Goal: Information Seeking & Learning: Check status

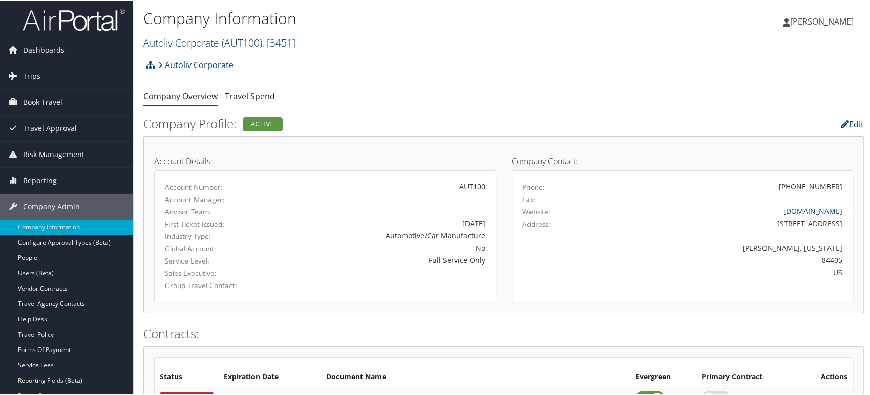
click at [207, 44] on link "Autoliv Corporate ( AUT100 ) , [ 3451 ]" at bounding box center [219, 42] width 152 height 14
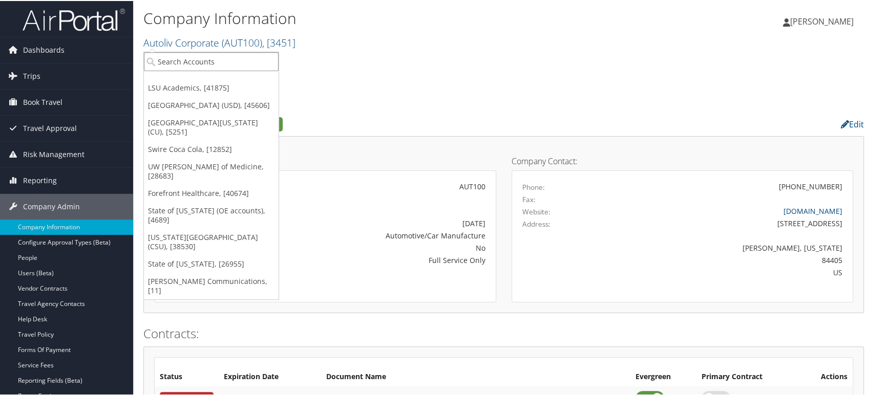
click at [227, 58] on input "search" at bounding box center [211, 60] width 135 height 19
paste input "SORENSON COMMUNICATIONS"
type input "SORENSON COMMUNICATIONS"
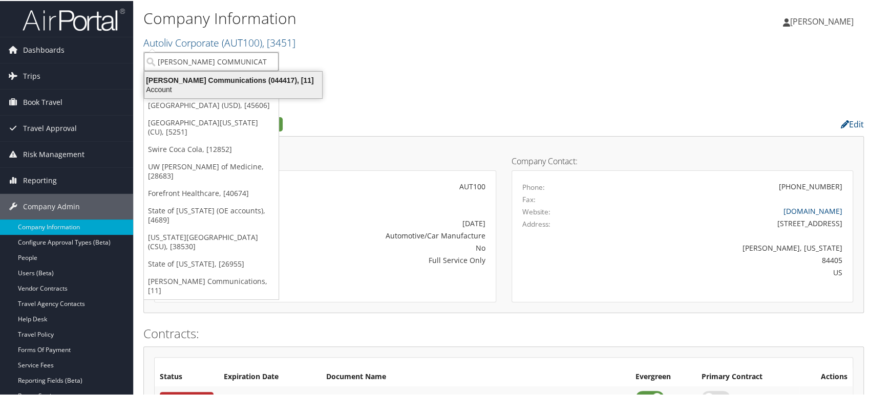
click at [224, 85] on div "Account" at bounding box center [233, 88] width 190 height 9
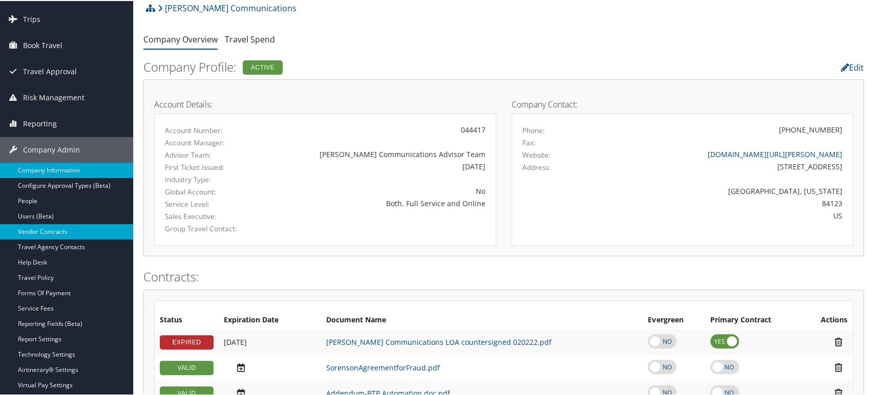
scroll to position [114, 0]
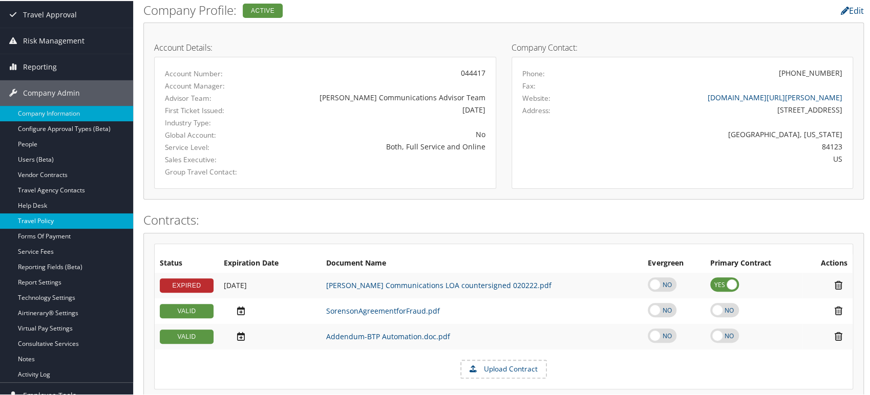
click at [40, 221] on link "Travel Policy" at bounding box center [66, 219] width 133 height 15
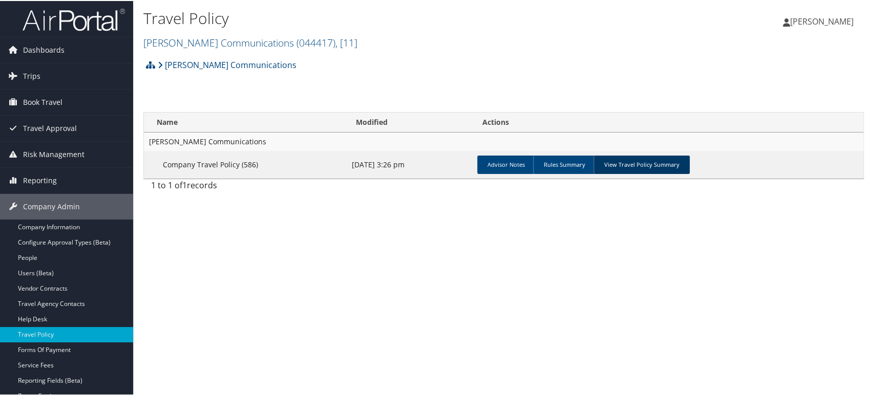
click at [647, 168] on link "View Travel Policy Summary" at bounding box center [641, 164] width 96 height 18
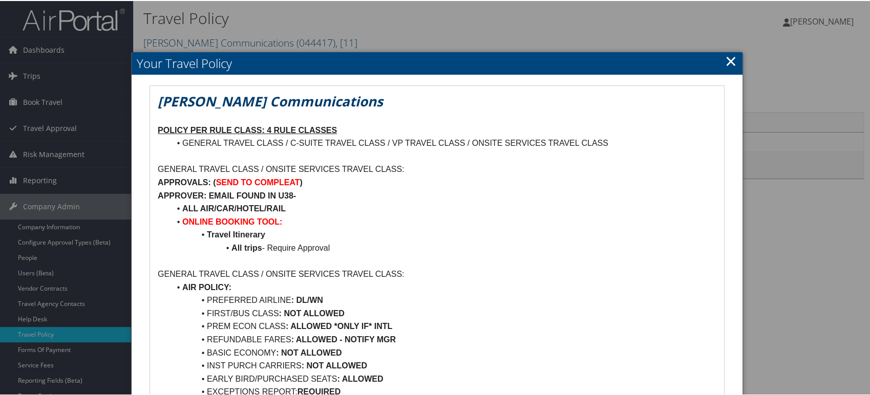
click at [727, 61] on link "×" at bounding box center [731, 60] width 12 height 20
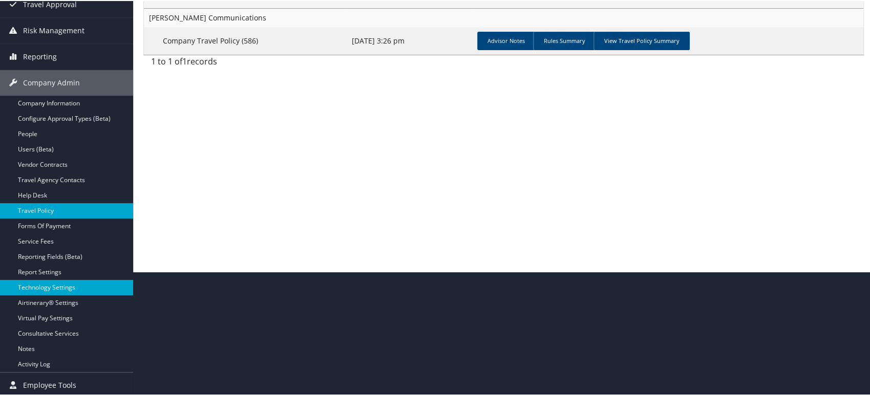
scroll to position [125, 0]
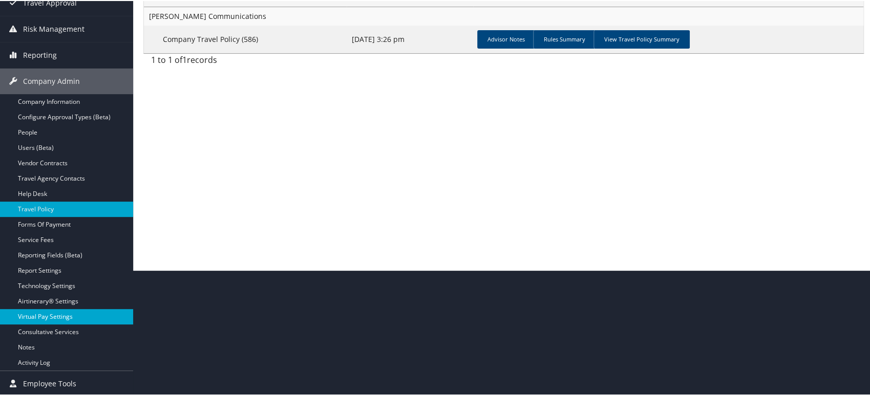
click at [58, 312] on link "Virtual Pay Settings" at bounding box center [66, 315] width 133 height 15
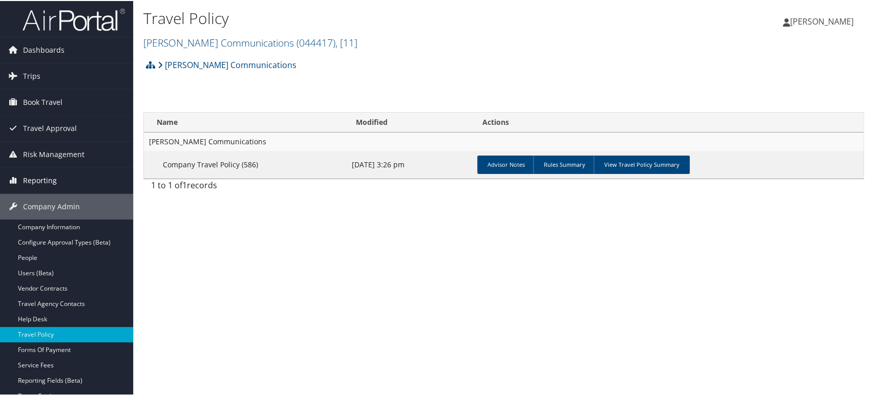
click at [56, 180] on link "Reporting" at bounding box center [66, 180] width 133 height 26
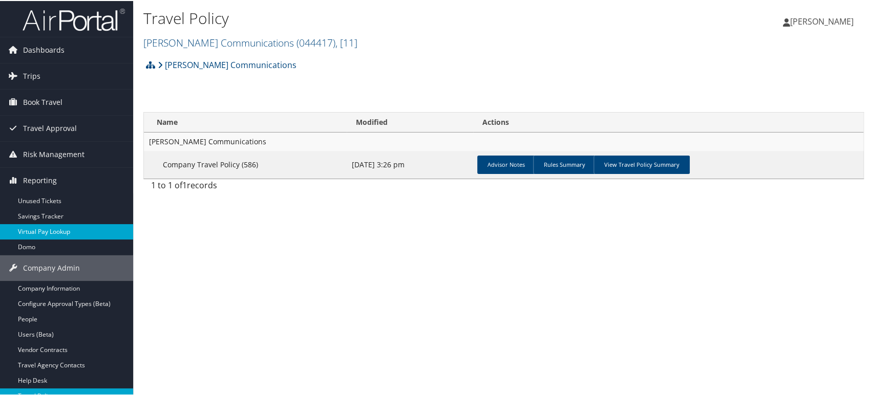
click at [45, 232] on link "Virtual Pay Lookup" at bounding box center [66, 230] width 133 height 15
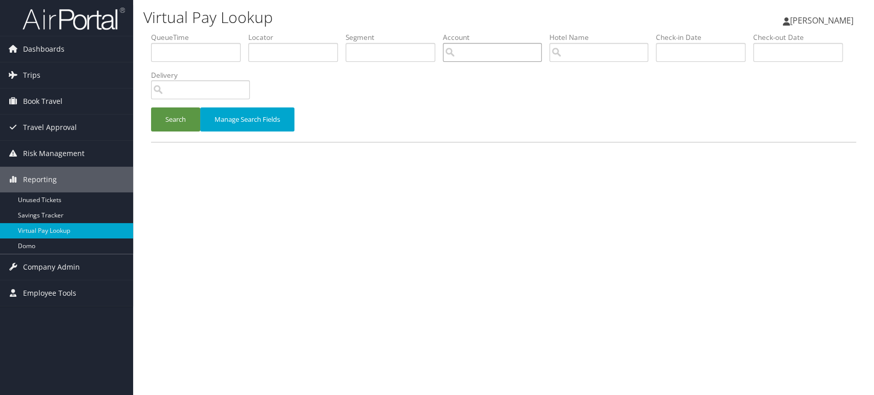
click at [492, 54] on input "search" at bounding box center [492, 52] width 99 height 19
click at [284, 51] on input "text" at bounding box center [293, 52] width 90 height 19
paste input "DKWXLT"
type input "DKWXLT"
click at [166, 127] on button "Search" at bounding box center [175, 120] width 49 height 24
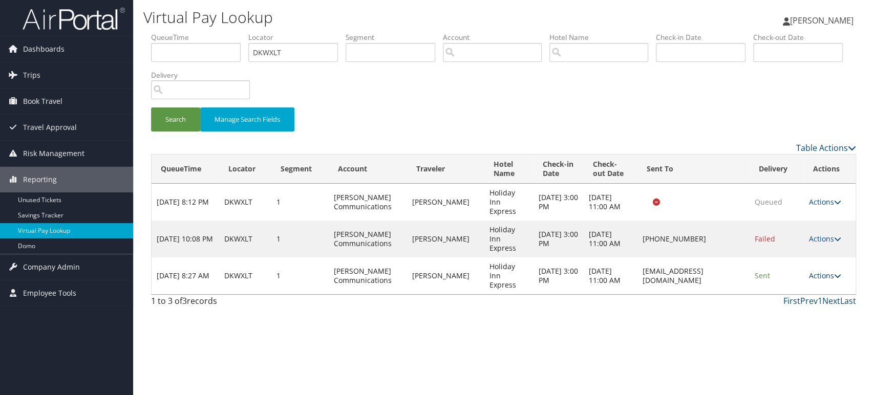
click at [837, 272] on icon at bounding box center [837, 275] width 7 height 7
click at [802, 287] on link "Logs" at bounding box center [807, 285] width 65 height 17
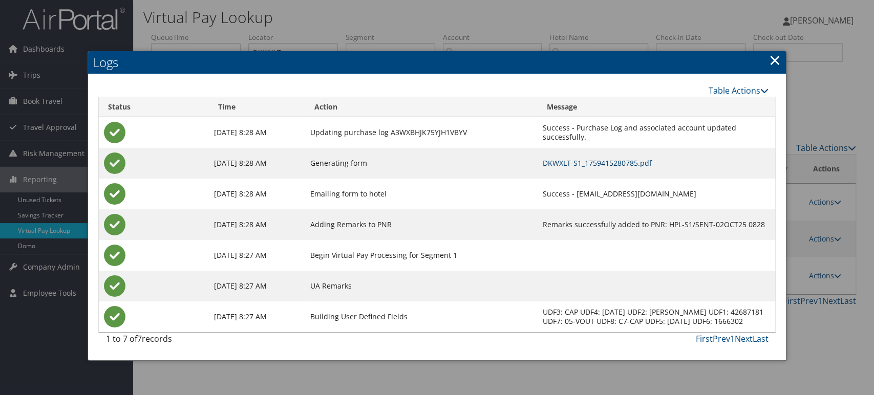
click at [573, 163] on link "DKWXLT-S1_1759415280785.pdf" at bounding box center [597, 163] width 109 height 10
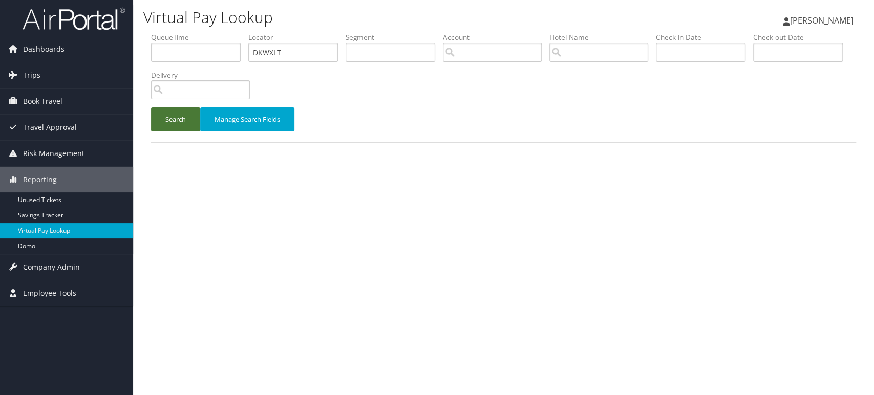
click at [156, 122] on button "Search" at bounding box center [175, 120] width 49 height 24
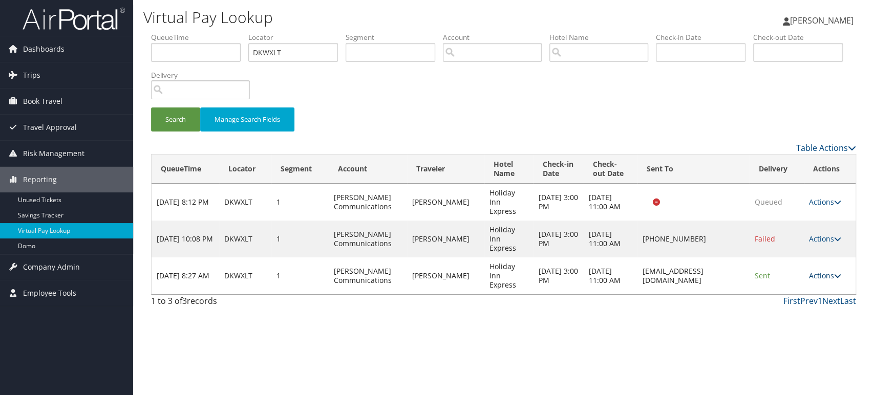
click at [828, 271] on link "Actions" at bounding box center [825, 276] width 32 height 10
click at [796, 290] on link "Logs" at bounding box center [807, 285] width 65 height 17
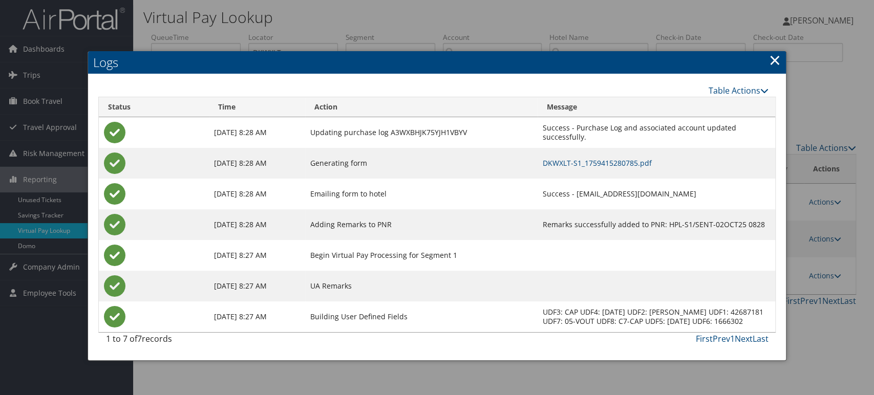
click at [772, 62] on link "×" at bounding box center [775, 60] width 12 height 20
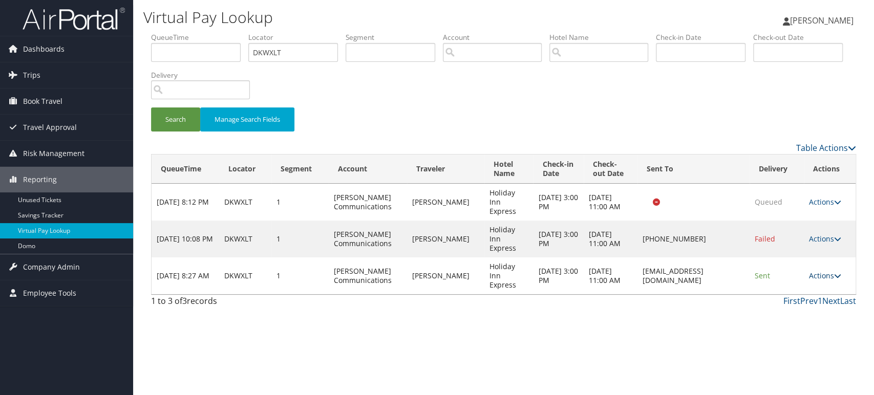
click at [828, 271] on link "Actions" at bounding box center [825, 276] width 32 height 10
click at [808, 271] on link "Resend" at bounding box center [807, 268] width 65 height 17
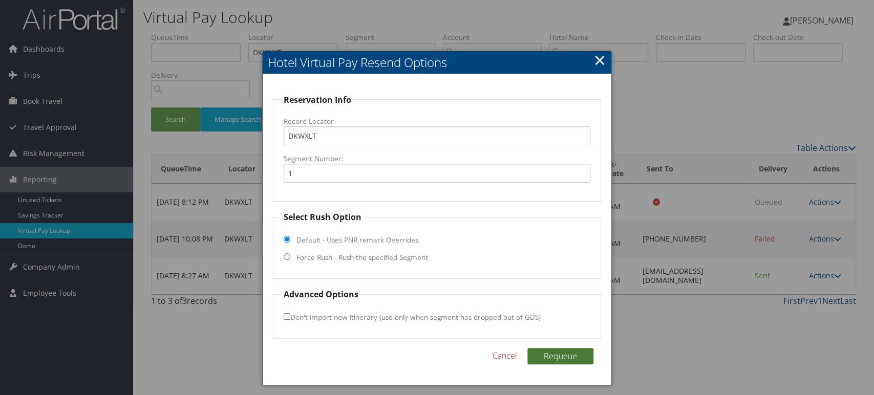
click at [558, 355] on button "Requeue" at bounding box center [560, 356] width 66 height 16
click at [284, 260] on fieldset "Select Rush Option Default - Uses PNR remark Overrides Force Rush - Rush the sp…" at bounding box center [437, 245] width 328 height 68
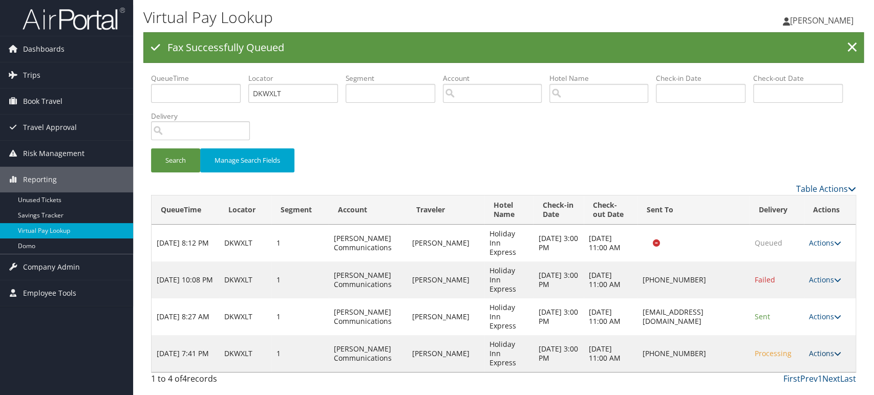
click at [822, 349] on link "Actions" at bounding box center [825, 354] width 32 height 10
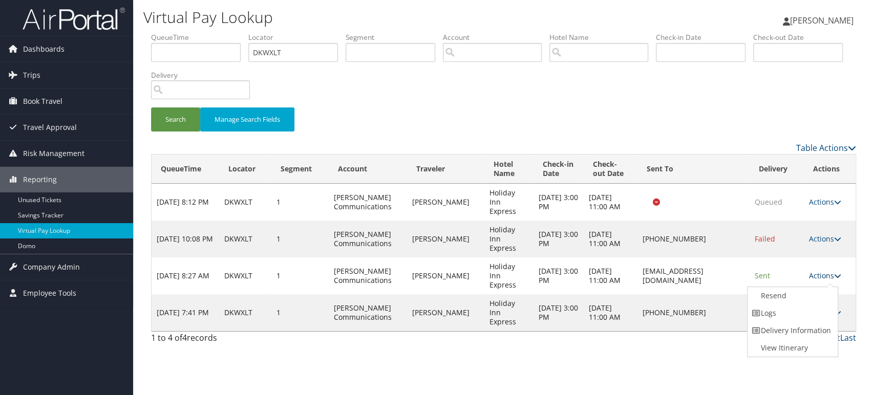
click at [825, 271] on link "Actions" at bounding box center [825, 276] width 32 height 10
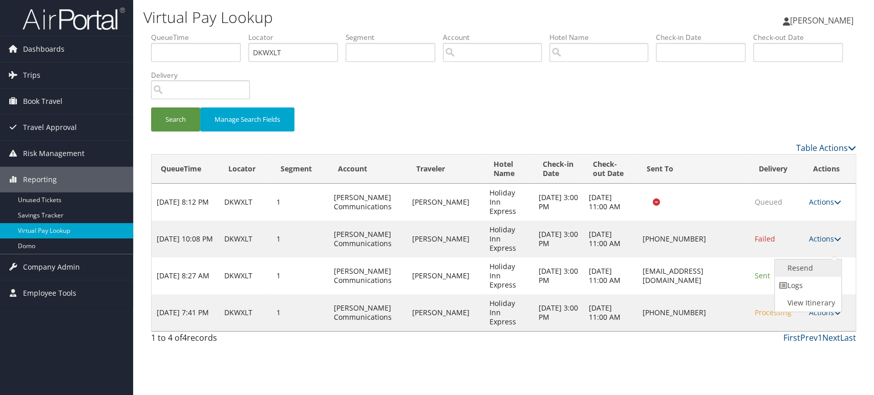
click at [808, 264] on link "Resend" at bounding box center [807, 268] width 65 height 17
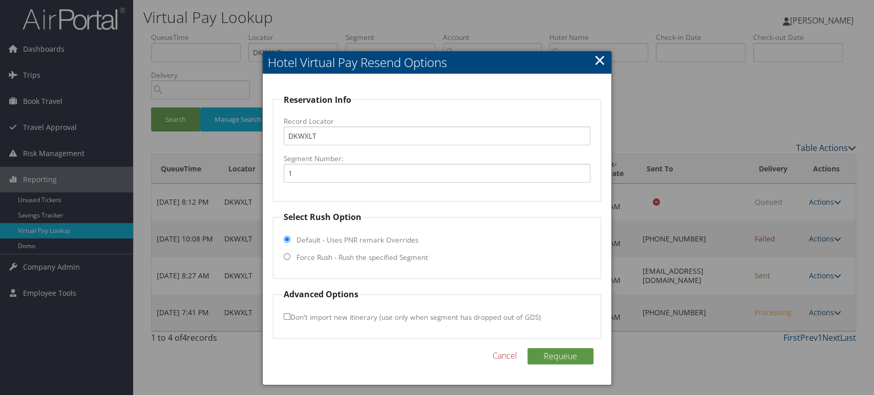
click at [289, 261] on fieldset "Select Rush Option Default - Uses PNR remark Overrides Force Rush - Rush the sp…" at bounding box center [437, 245] width 328 height 68
click at [287, 255] on input "Force Rush - Rush the specified Segment" at bounding box center [287, 256] width 7 height 7
radio input "true"
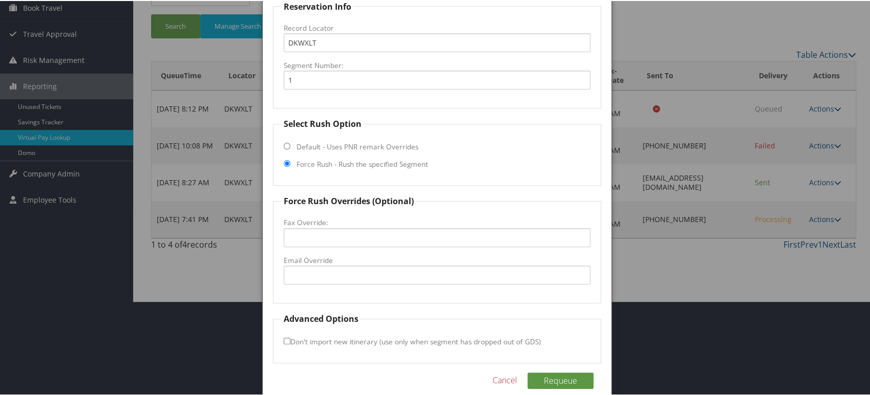
scroll to position [106, 0]
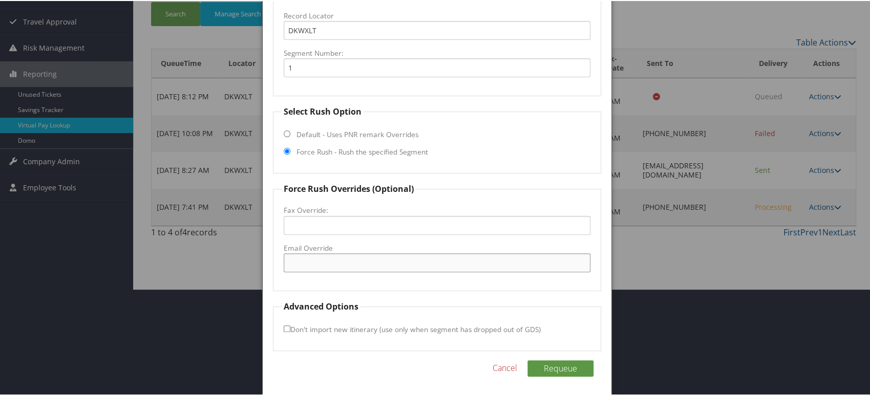
click at [312, 258] on input "Email Override" at bounding box center [437, 261] width 307 height 19
type input "G"
click at [256, 284] on div at bounding box center [437, 197] width 874 height 395
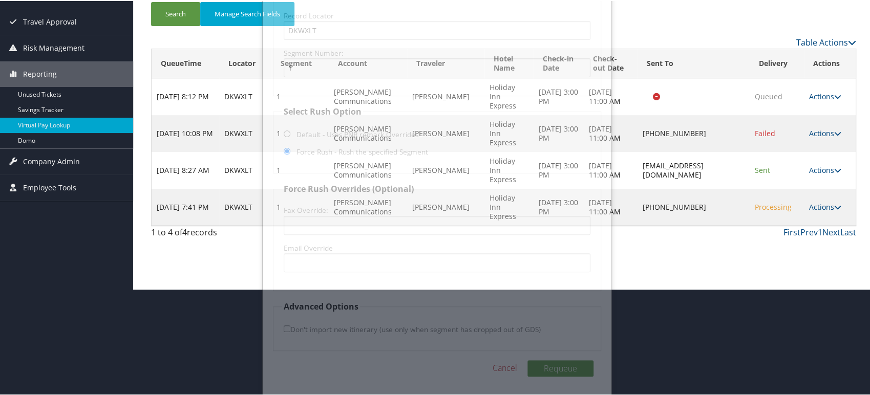
scroll to position [0, 0]
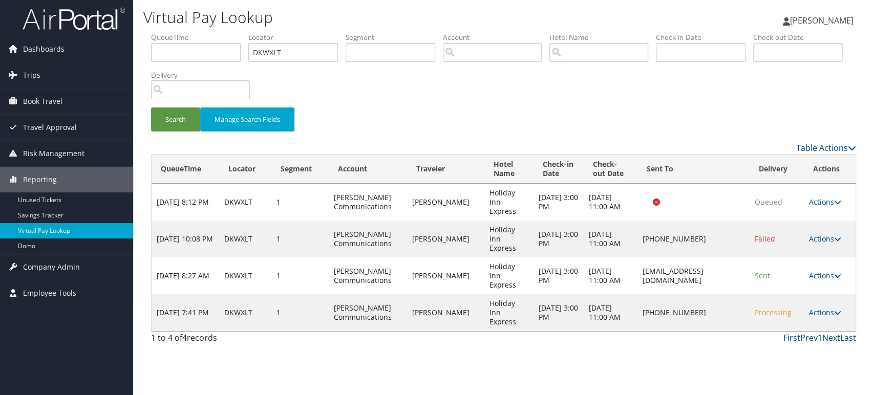
drag, startPoint x: 738, startPoint y: 255, endPoint x: 621, endPoint y: 253, distance: 116.8
click at [637, 258] on td "guestservices@hielewiston.com" at bounding box center [693, 276] width 112 height 37
copy td "guestservices@hielewiston.com"
click at [843, 294] on td "Actions Resend Logs Delivery Information View Itinerary" at bounding box center [830, 312] width 52 height 37
click at [837, 309] on icon at bounding box center [837, 312] width 7 height 7
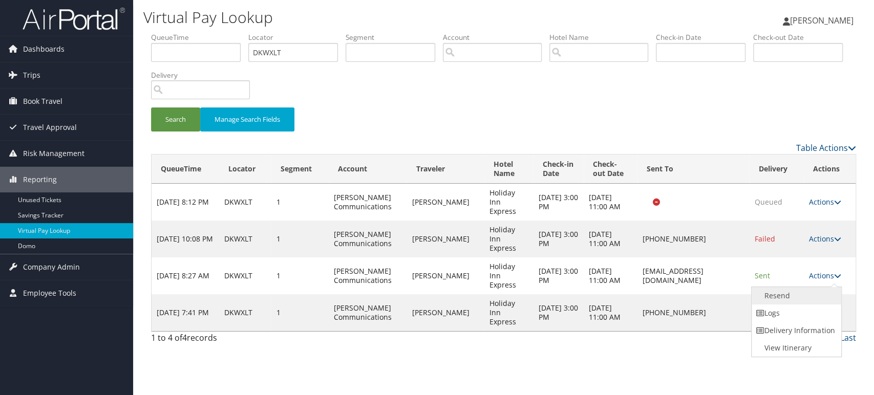
click at [782, 297] on link "Resend" at bounding box center [796, 295] width 88 height 17
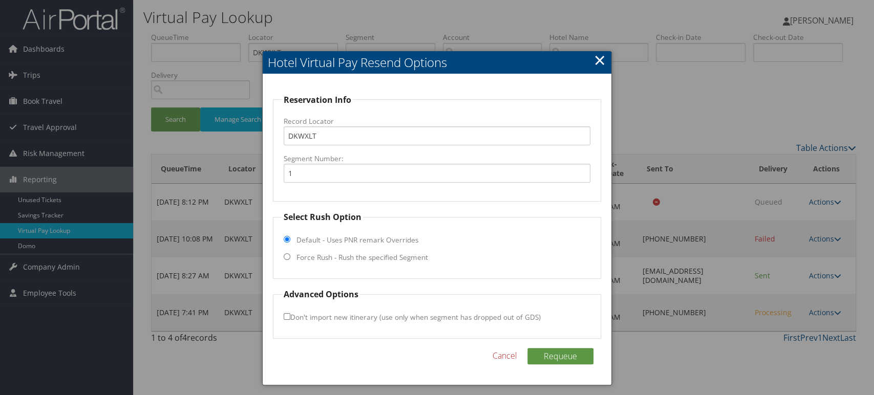
click at [291, 257] on fieldset "Select Rush Option Default - Uses PNR remark Overrides Force Rush - Rush the sp…" at bounding box center [437, 245] width 328 height 68
click at [287, 256] on input "Force Rush - Rush the specified Segment" at bounding box center [287, 256] width 7 height 7
radio input "true"
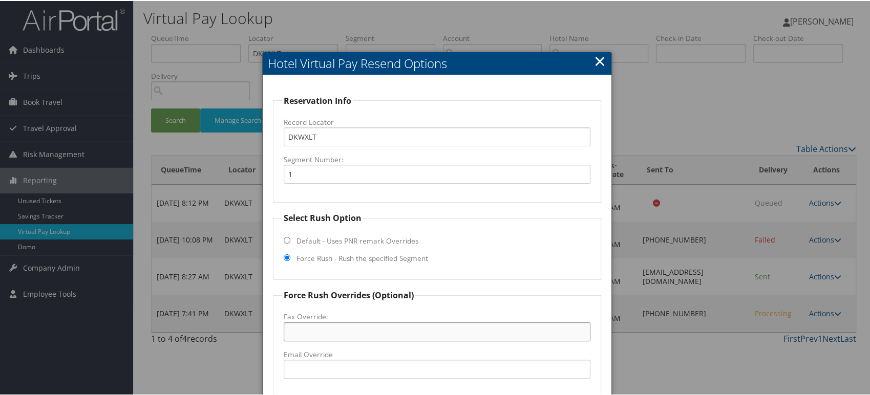
click at [302, 329] on input "Fax Override:" at bounding box center [437, 331] width 307 height 19
click at [307, 361] on input "Email Override" at bounding box center [437, 368] width 307 height 19
paste input "guestservices@hielewiston.com"
type input "guestservices@hielewiston.com"
click at [328, 331] on input "Fax Override:" at bounding box center [437, 331] width 307 height 19
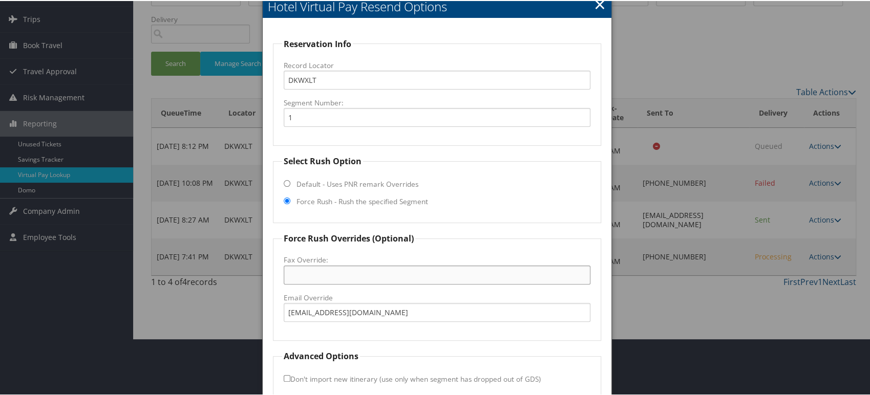
scroll to position [106, 0]
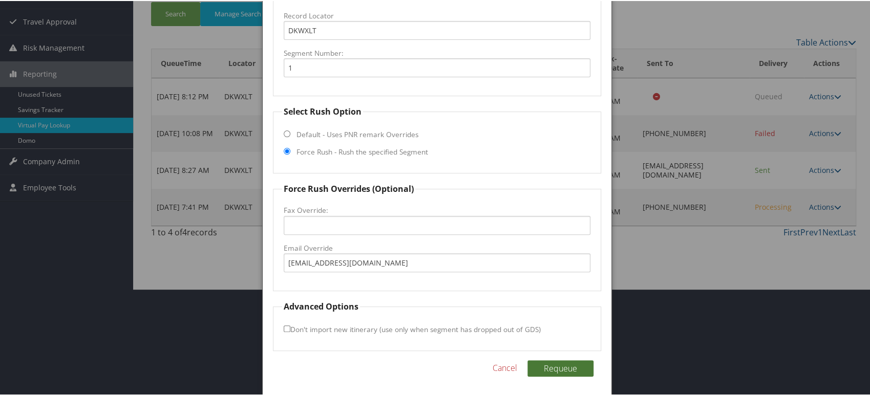
click at [568, 369] on button "Requeue" at bounding box center [560, 367] width 66 height 16
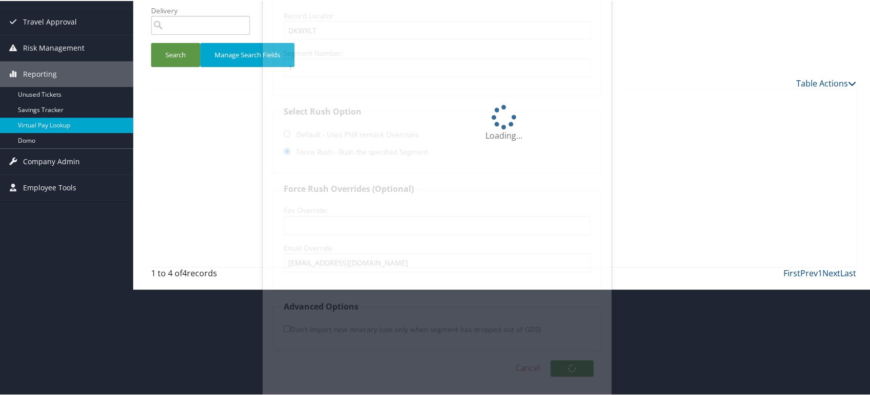
scroll to position [0, 0]
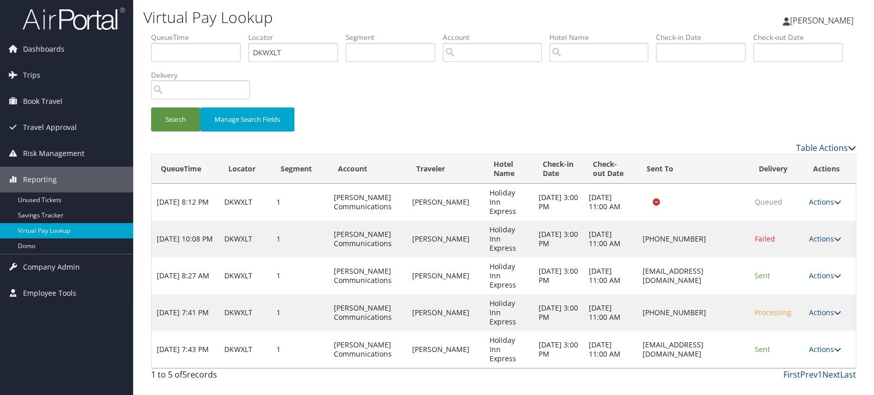
drag, startPoint x: 651, startPoint y: 280, endPoint x: 651, endPoint y: 363, distance: 83.5
click at [651, 363] on div "Virtual Pay Lookup MAHENDRA CHHETRI MAHENDRA CHHETRI My Settings Travel Agency …" at bounding box center [503, 197] width 741 height 395
click at [59, 272] on span "Company Admin" at bounding box center [51, 267] width 57 height 26
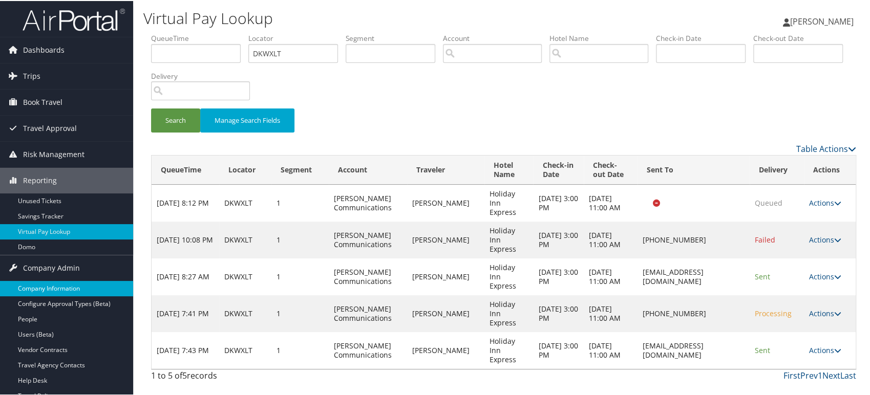
click at [61, 281] on link "Company Information" at bounding box center [66, 287] width 133 height 15
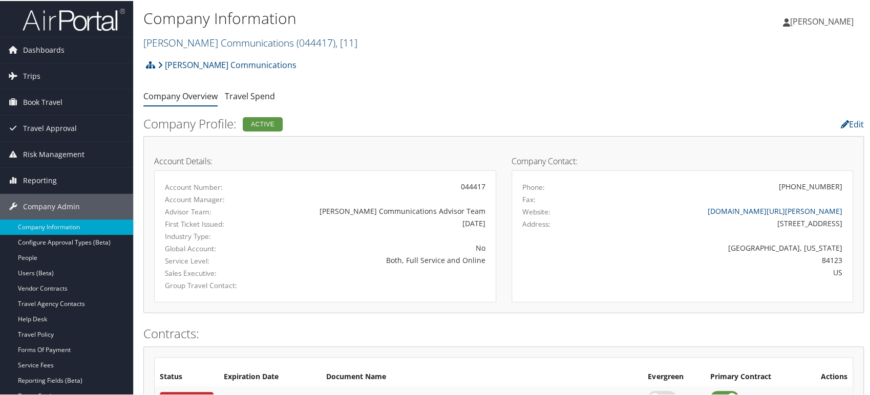
click at [251, 40] on link "Sorenson Communications ( 044417 ) , [ 11 ]" at bounding box center [250, 42] width 214 height 14
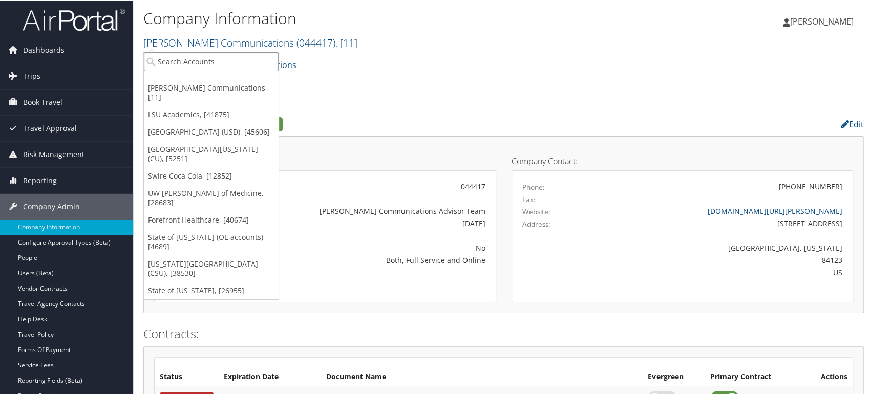
click at [178, 61] on input "search" at bounding box center [211, 60] width 135 height 19
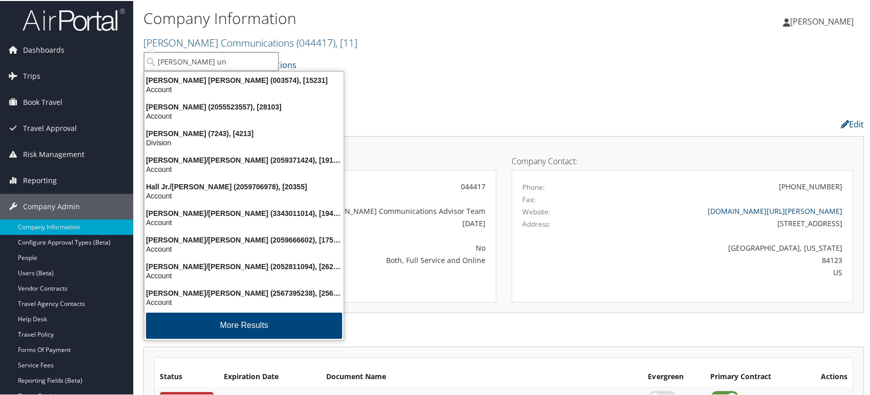
type input "howard uni"
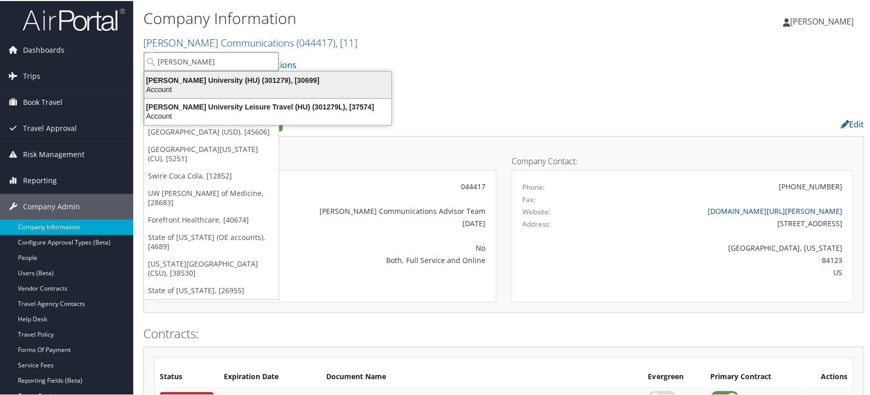
click at [219, 88] on div "Account" at bounding box center [267, 88] width 259 height 9
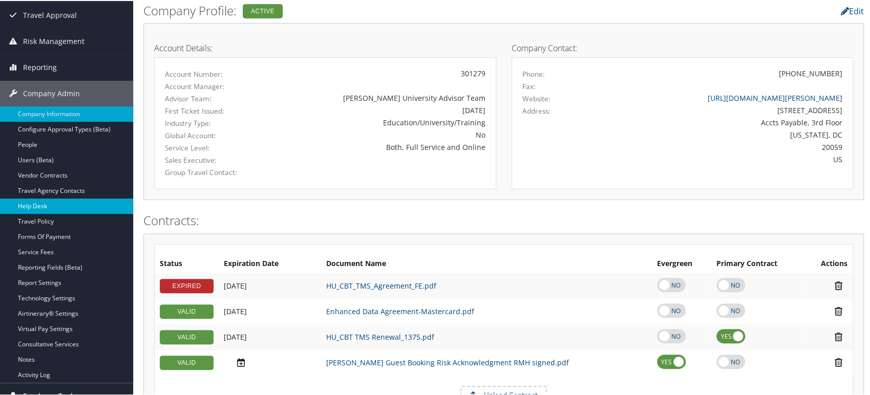
scroll to position [114, 0]
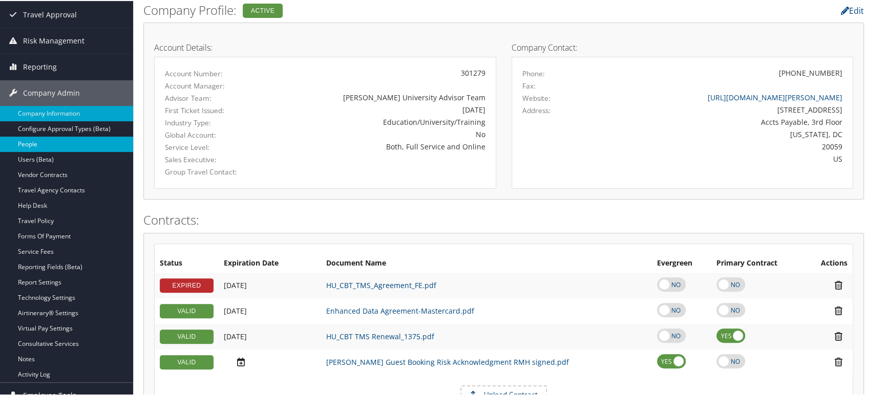
click at [37, 141] on link "People" at bounding box center [66, 143] width 133 height 15
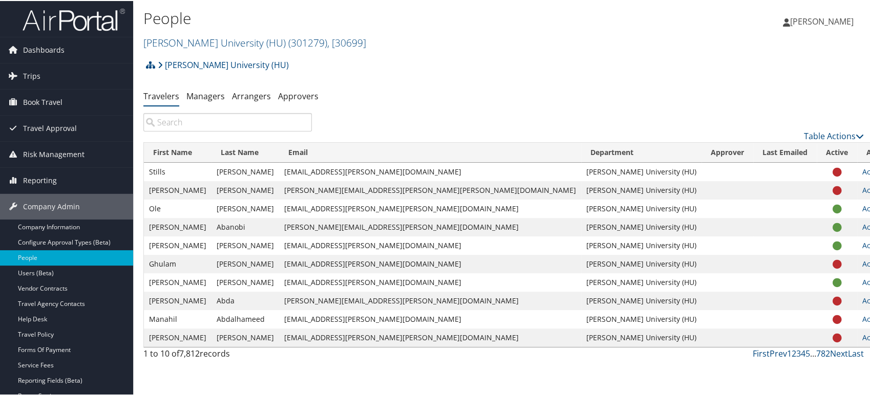
click at [165, 123] on input "search" at bounding box center [227, 121] width 168 height 18
paste input "[EMAIL_ADDRESS][DOMAIN_NAME][PERSON_NAME]"
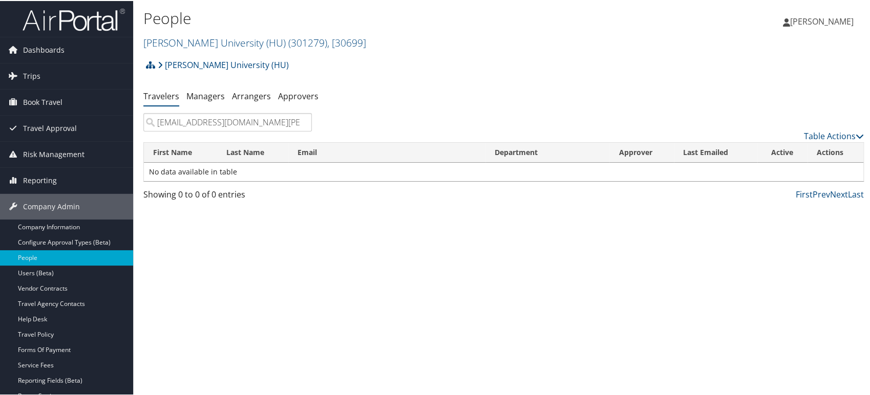
type input "[EMAIL_ADDRESS][DOMAIN_NAME][PERSON_NAME]"
click at [303, 122] on input "[EMAIL_ADDRESS][DOMAIN_NAME][PERSON_NAME]" at bounding box center [227, 121] width 168 height 18
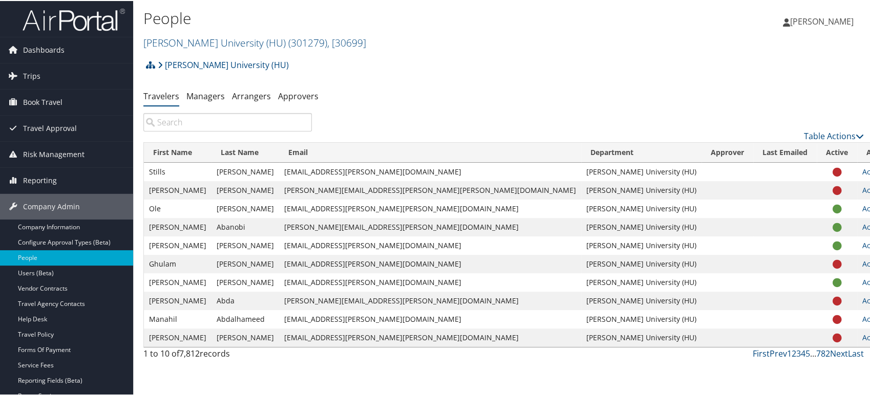
paste input "[PERSON_NAME]"
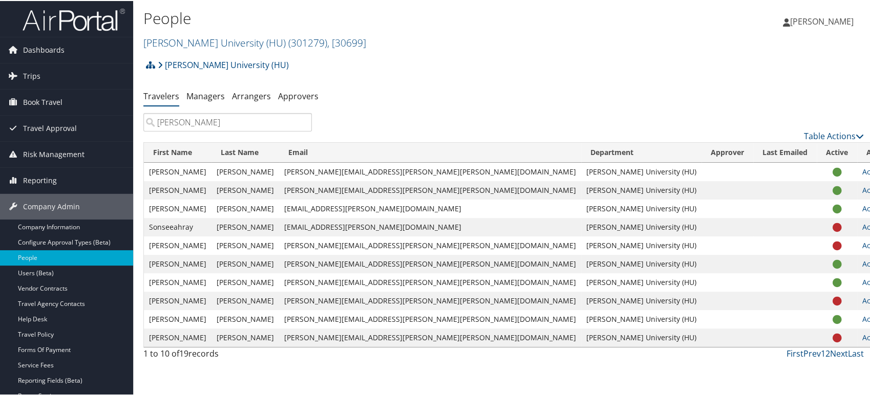
click at [160, 123] on input "[PERSON_NAME]" at bounding box center [227, 121] width 168 height 18
click at [159, 119] on input "[PERSON_NAME]" at bounding box center [227, 121] width 168 height 18
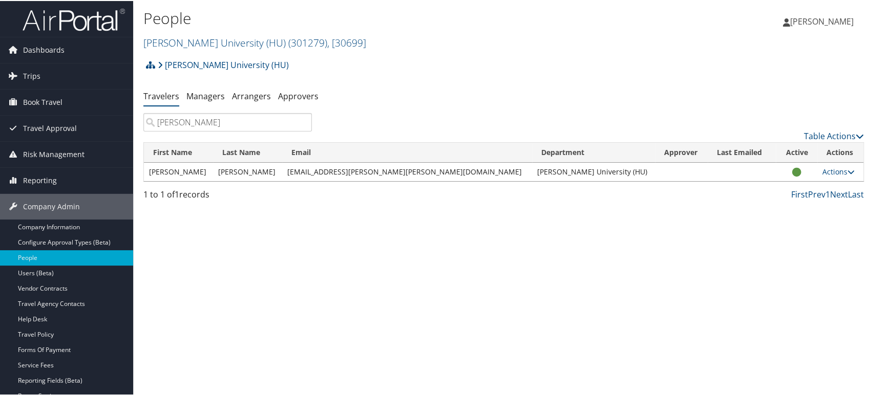
type input "[PERSON_NAME]"
drag, startPoint x: 220, startPoint y: 173, endPoint x: 269, endPoint y: 175, distance: 49.2
click at [269, 175] on td "[PERSON_NAME]" at bounding box center [247, 171] width 69 height 18
copy td "[PERSON_NAME]"
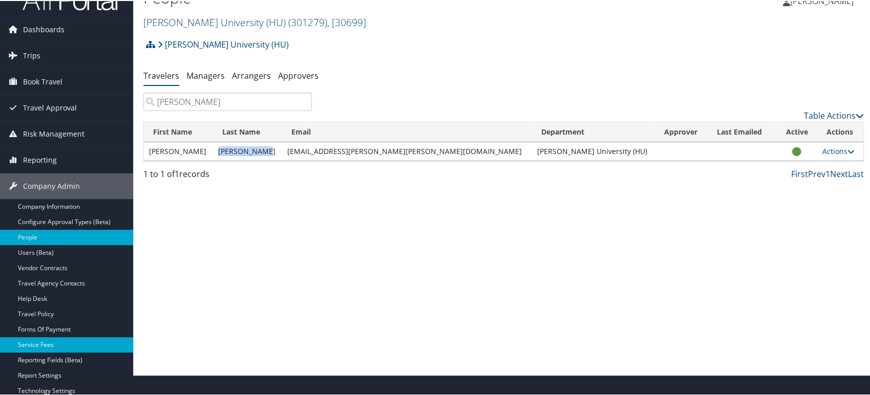
scroll to position [12, 0]
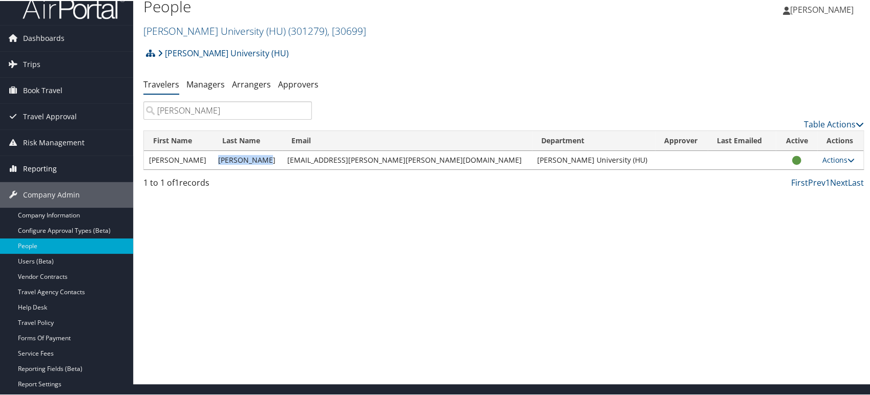
click at [30, 167] on span "Reporting" at bounding box center [40, 168] width 34 height 26
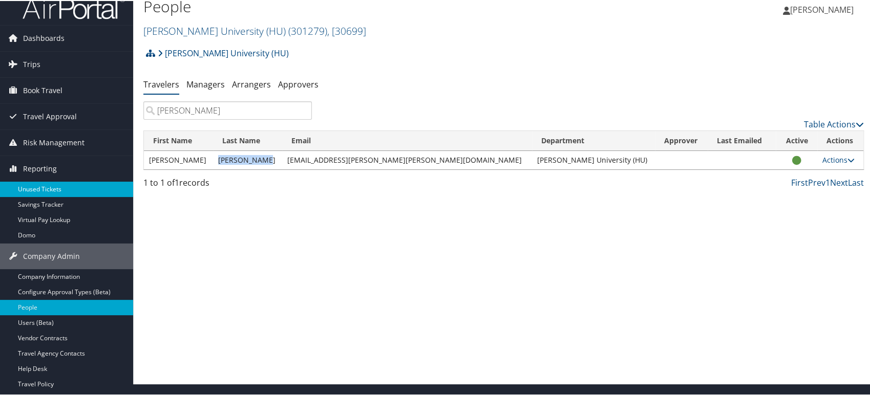
click at [37, 189] on link "Unused Tickets" at bounding box center [66, 188] width 133 height 15
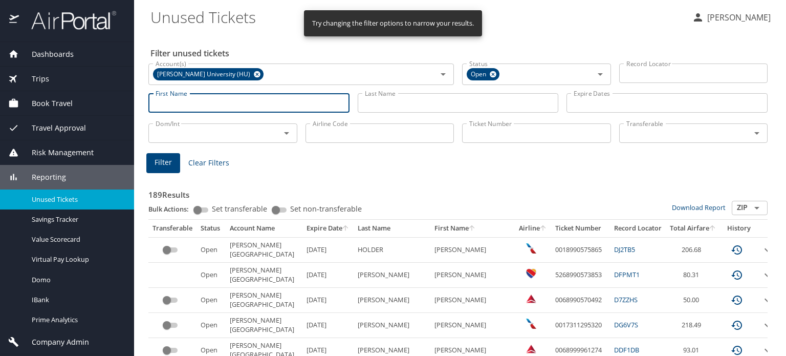
click at [194, 100] on input "First Name" at bounding box center [248, 102] width 201 height 19
paste input "[PERSON_NAME]/[PERSON_NAME]*000158224"
drag, startPoint x: 186, startPoint y: 101, endPoint x: 0, endPoint y: 104, distance: 185.9
click at [0, 104] on div "Dashboards AirPortal 360™ Manager AirPortal 360™ Agent My Travel Dashboard Trip…" at bounding box center [393, 178] width 786 height 356
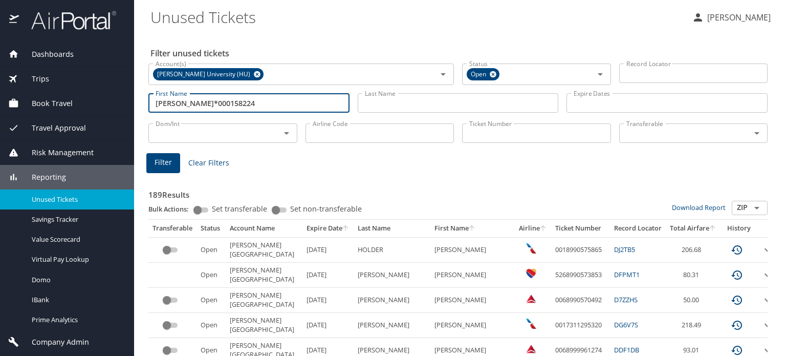
type input "[PERSON_NAME]*000158224"
click at [387, 105] on input "Last Name" at bounding box center [458, 102] width 201 height 19
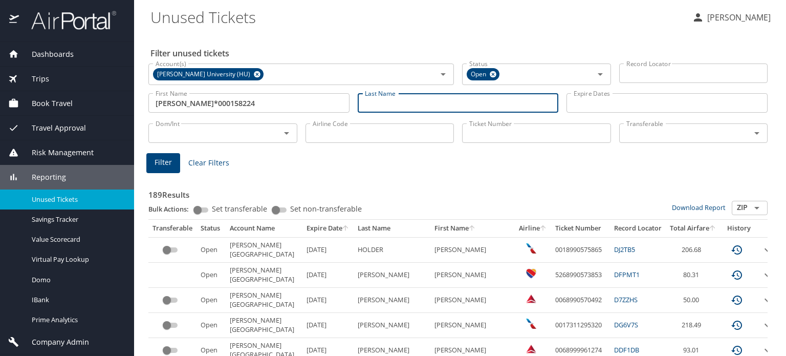
paste input "[PERSON_NAME]/"
type input "[PERSON_NAME]"
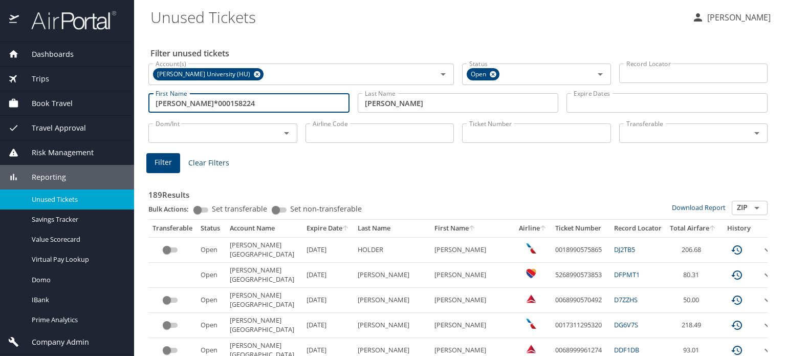
drag, startPoint x: 215, startPoint y: 104, endPoint x: 292, endPoint y: 104, distance: 77.3
click at [292, 104] on input "LAUREN LATRICE*000158224" at bounding box center [248, 102] width 201 height 19
click at [161, 165] on span "Filter" at bounding box center [163, 162] width 17 height 13
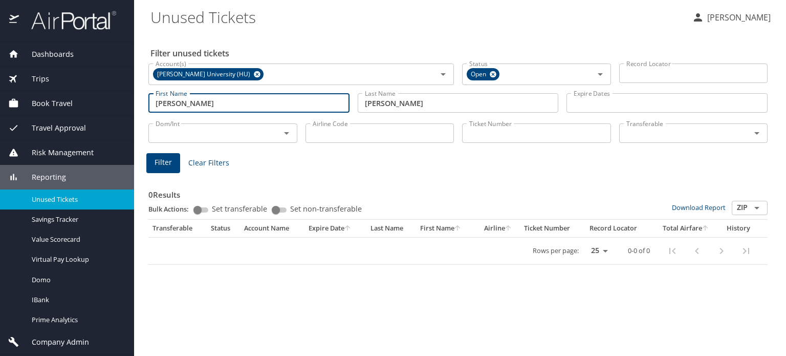
click at [199, 101] on input "LAUREN LATRICE" at bounding box center [248, 102] width 201 height 19
type input "LAUREN"
click at [153, 168] on button "Filter" at bounding box center [163, 163] width 34 height 20
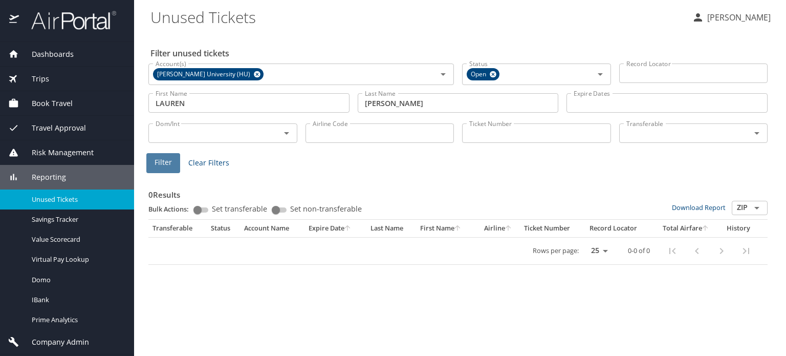
click at [168, 169] on button "Filter" at bounding box center [163, 163] width 34 height 20
click at [216, 106] on input "LAUREN" at bounding box center [248, 102] width 201 height 19
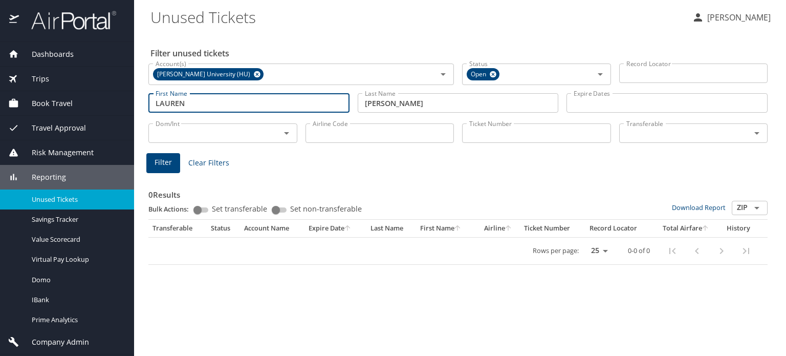
click at [51, 75] on div "Trips" at bounding box center [67, 78] width 118 height 11
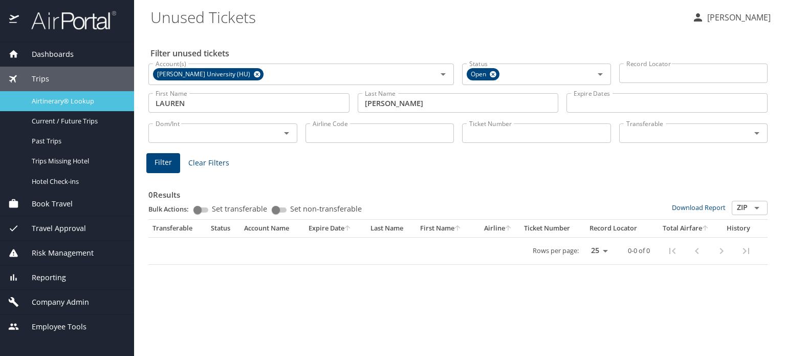
click at [72, 102] on span "Airtinerary® Lookup" at bounding box center [77, 101] width 90 height 10
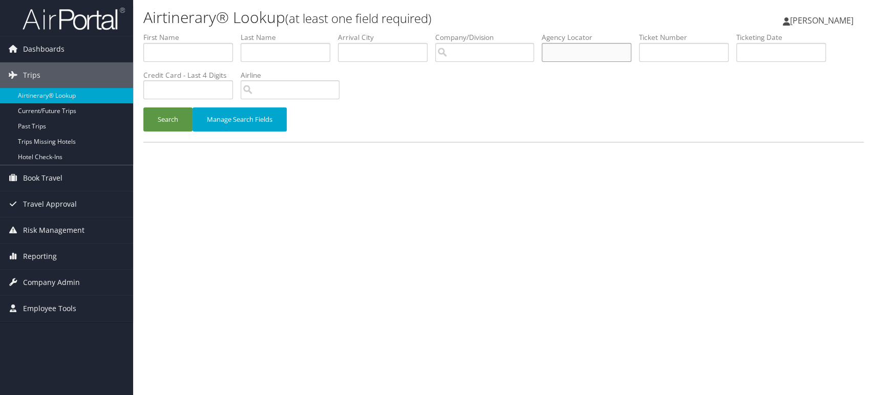
click at [566, 51] on input "text" at bounding box center [587, 52] width 90 height 19
paste input "9TGJT5"
type input "9TGJT5"
click at [143, 108] on button "Search" at bounding box center [167, 120] width 49 height 24
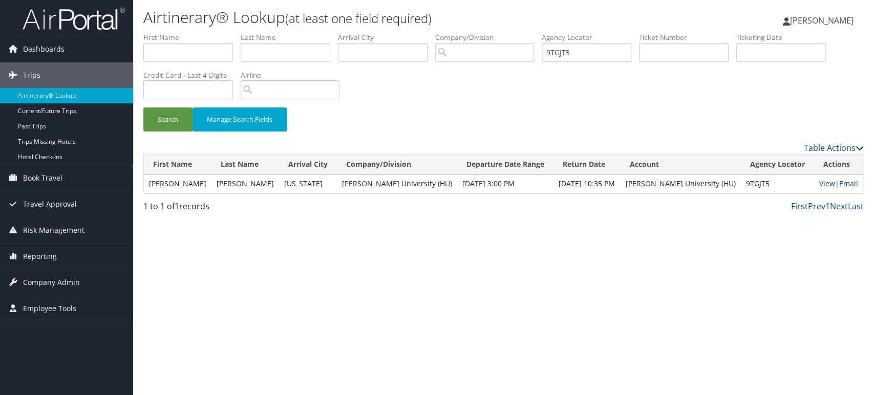
click at [819, 183] on link "View" at bounding box center [827, 184] width 16 height 10
click at [51, 251] on span "Reporting" at bounding box center [40, 257] width 34 height 26
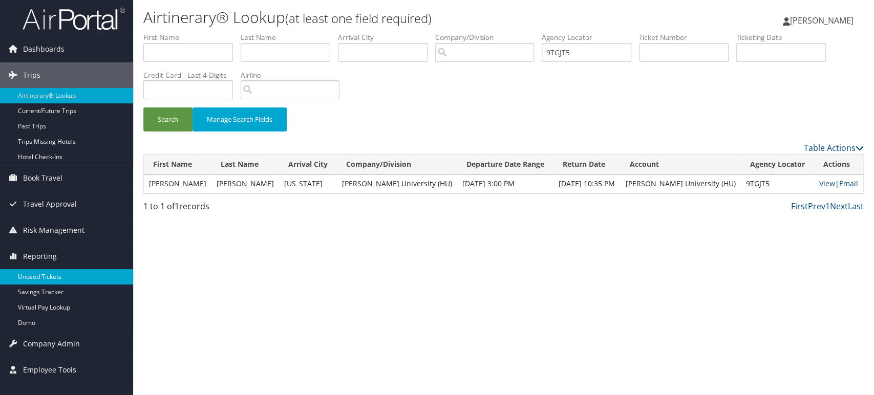
click at [49, 273] on link "Unused Tickets" at bounding box center [66, 276] width 133 height 15
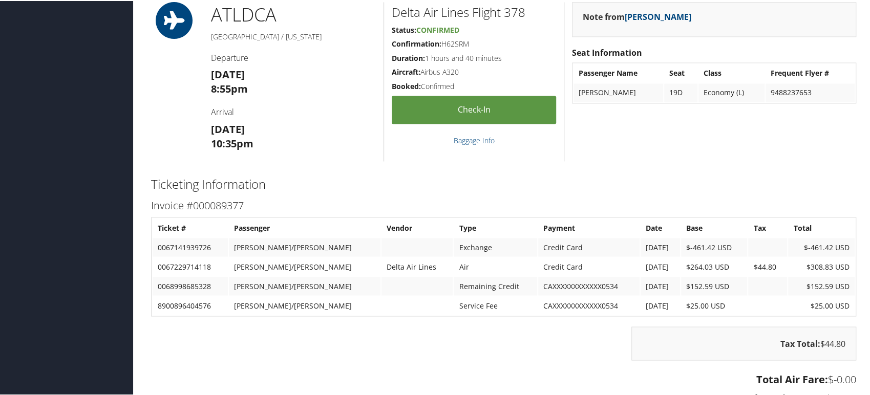
scroll to position [1081, 0]
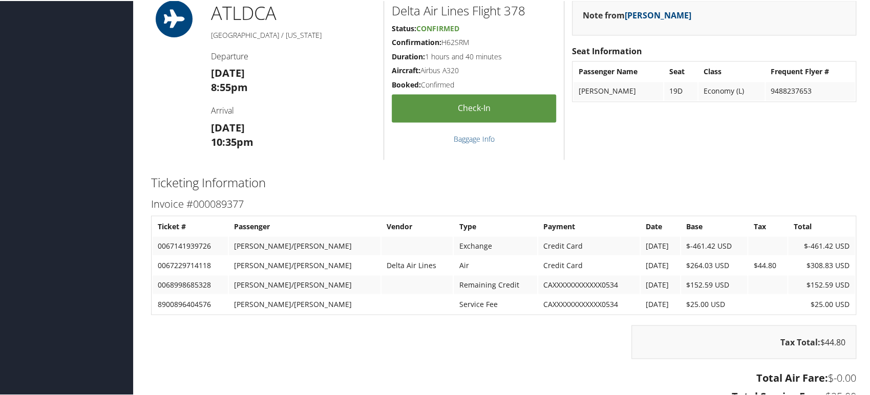
click at [175, 273] on td "0067229714118" at bounding box center [190, 264] width 75 height 18
copy td "0067229714118"
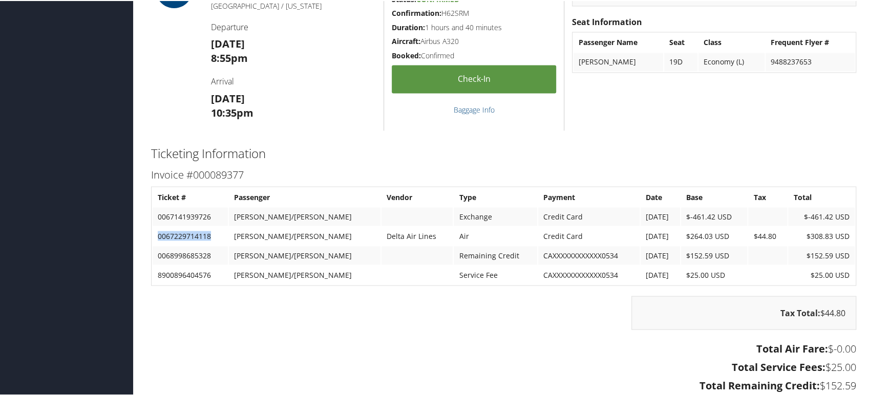
scroll to position [910, 0]
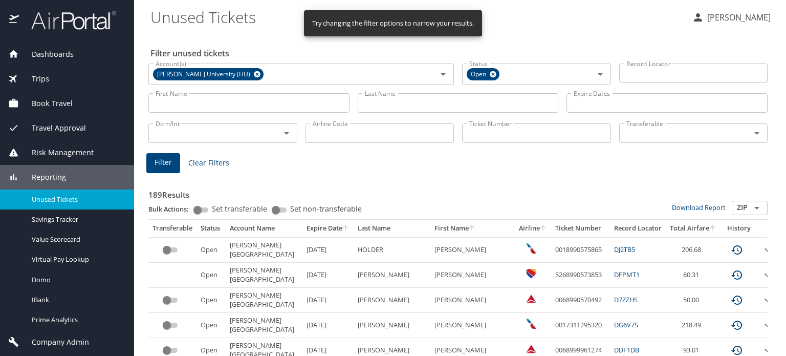
click at [480, 136] on input "Ticket Number" at bounding box center [536, 132] width 149 height 19
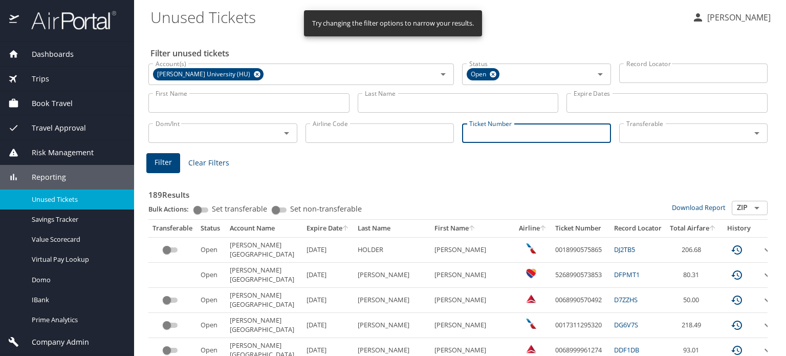
paste input "0068998685328"
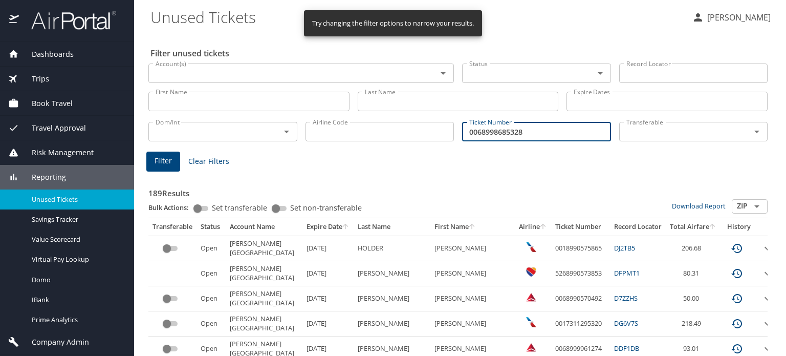
type input "0068998685328"
click at [166, 159] on span "Filter" at bounding box center [163, 161] width 17 height 13
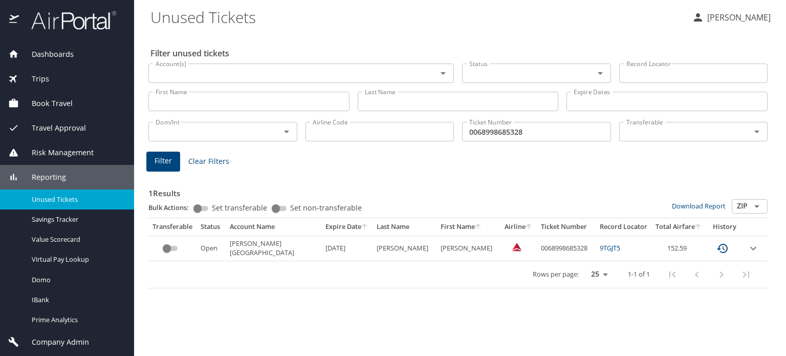
click at [718, 247] on icon "custom pagination table" at bounding box center [723, 248] width 12 height 12
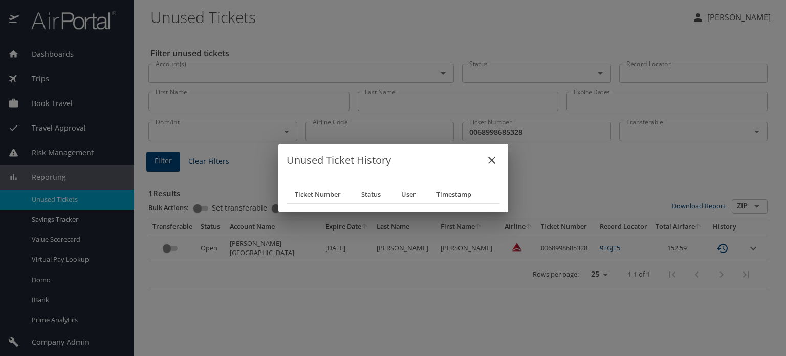
click at [494, 161] on icon "close" at bounding box center [491, 160] width 7 height 7
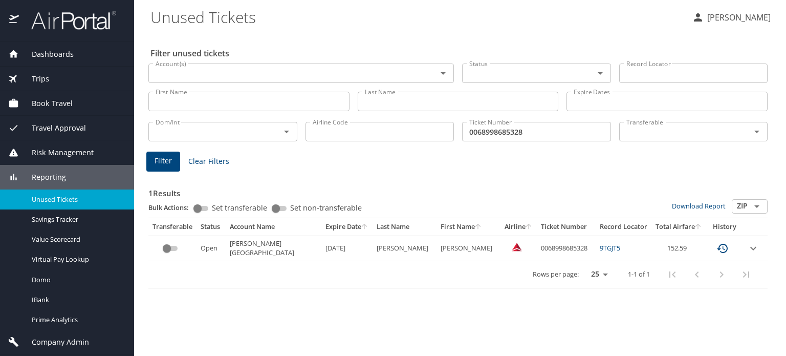
click at [538, 251] on td "0068998685328" at bounding box center [566, 248] width 59 height 25
copy td "0068998685328"
click at [750, 244] on icon "expand row" at bounding box center [754, 248] width 12 height 12
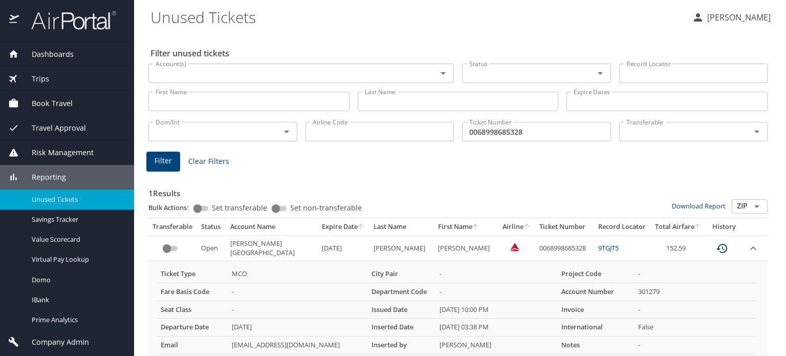
click at [243, 279] on td "MCO" at bounding box center [298, 273] width 140 height 17
click at [242, 279] on td "MCO" at bounding box center [298, 273] width 140 height 17
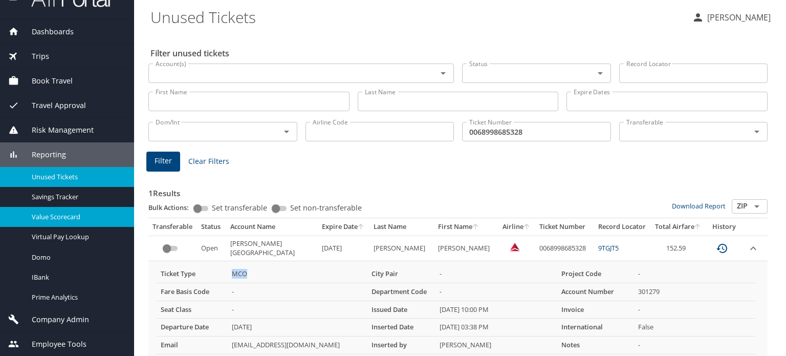
scroll to position [23, 0]
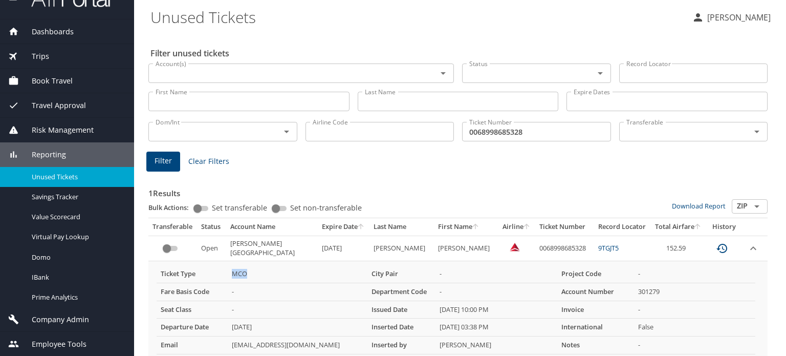
drag, startPoint x: 75, startPoint y: 315, endPoint x: 91, endPoint y: 317, distance: 16.0
click at [75, 315] on span "Company Admin" at bounding box center [54, 319] width 70 height 11
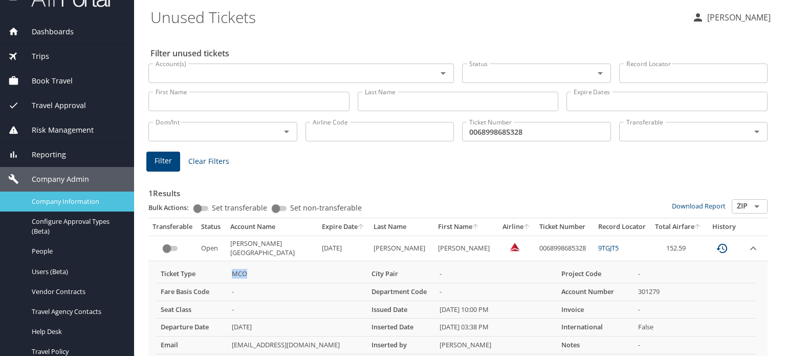
click at [89, 201] on span "Company Information" at bounding box center [77, 202] width 90 height 10
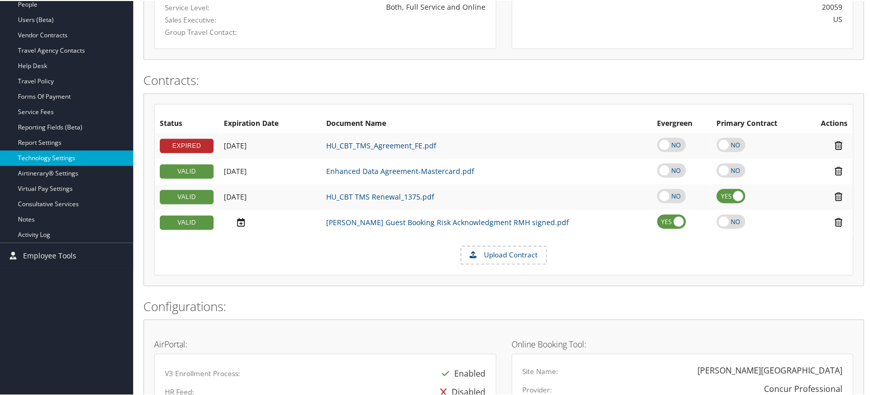
scroll to position [227, 0]
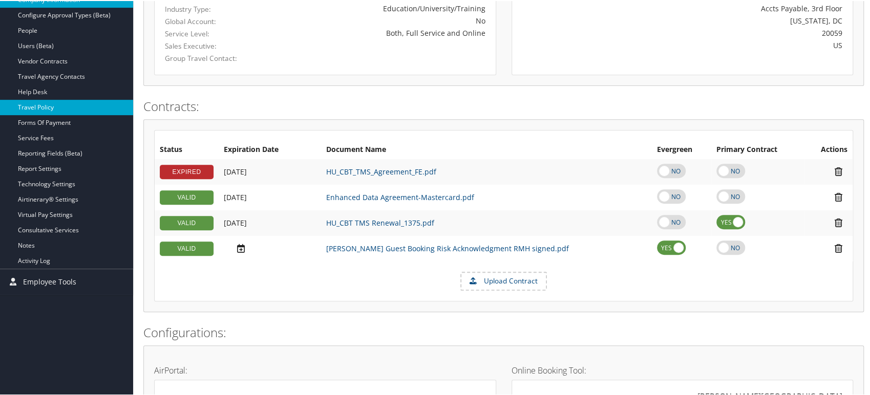
click at [23, 105] on link "Travel Policy" at bounding box center [66, 106] width 133 height 15
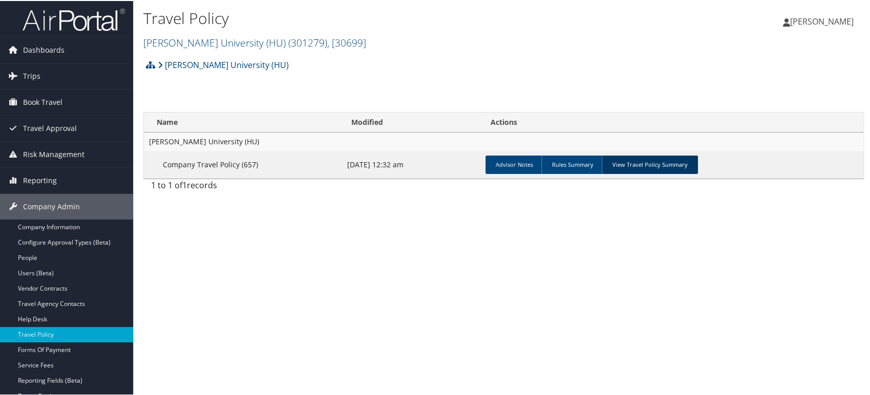
click at [642, 162] on link "View Travel Policy Summary" at bounding box center [650, 164] width 96 height 18
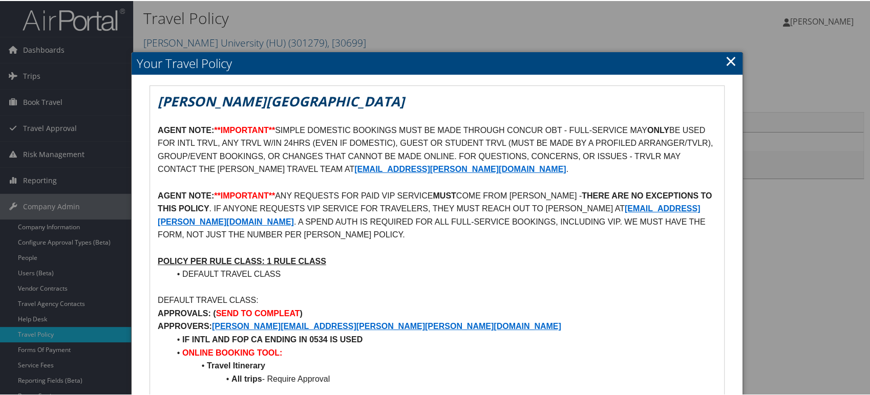
click at [730, 65] on link "×" at bounding box center [731, 60] width 12 height 20
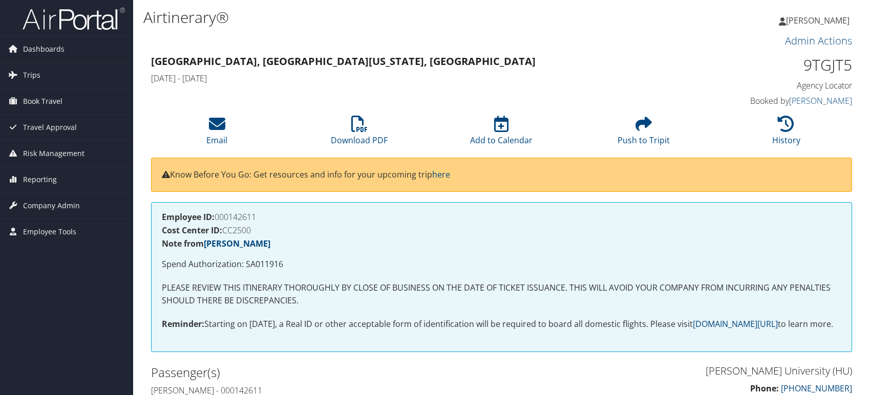
scroll to position [910, 0]
